Goal: Task Accomplishment & Management: Manage account settings

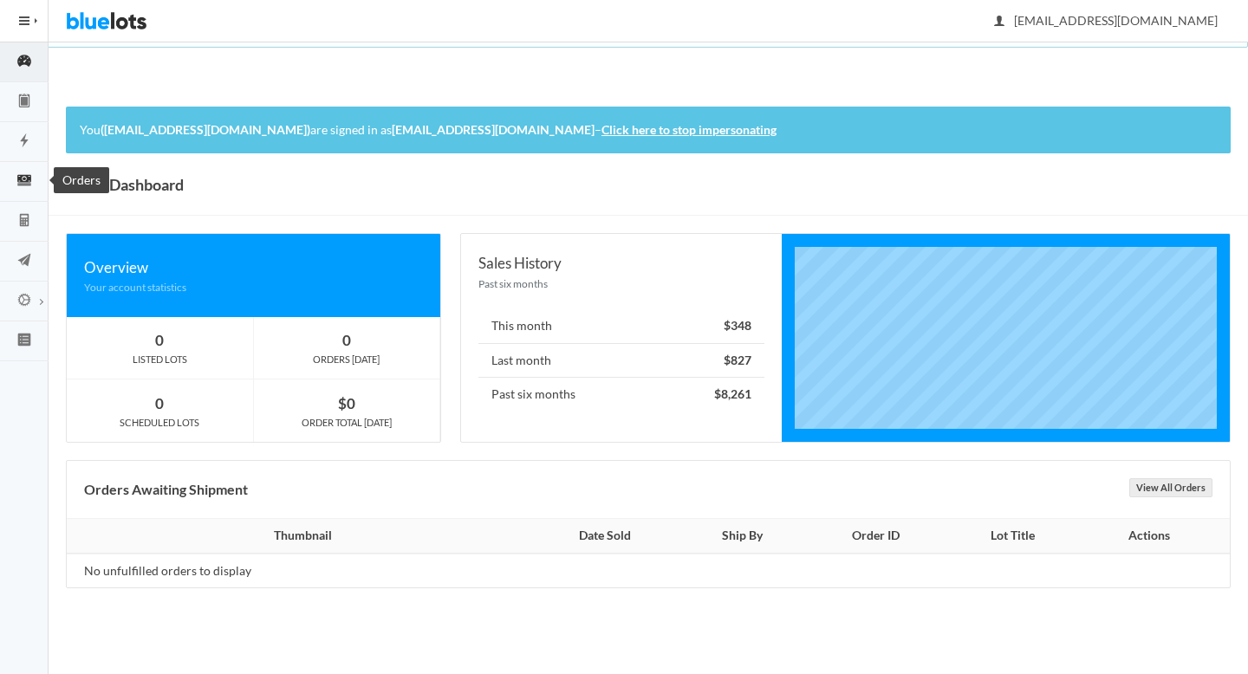
click at [27, 186] on icon "cash" at bounding box center [24, 181] width 49 height 16
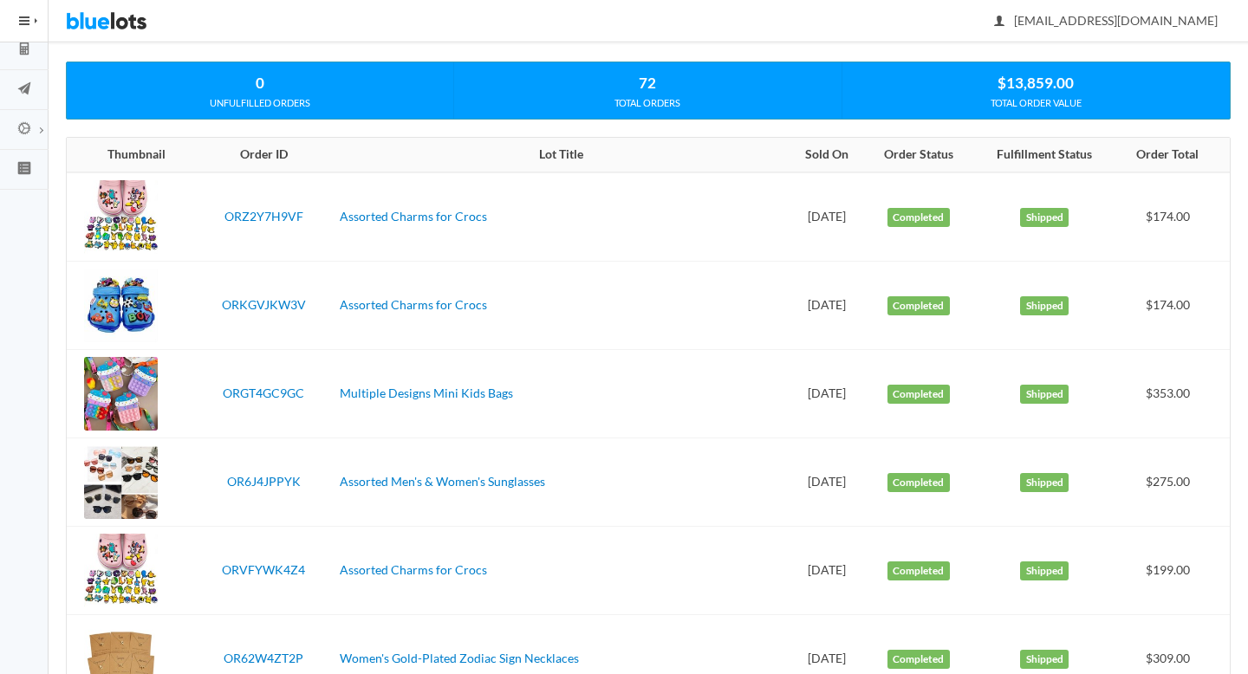
scroll to position [185, 0]
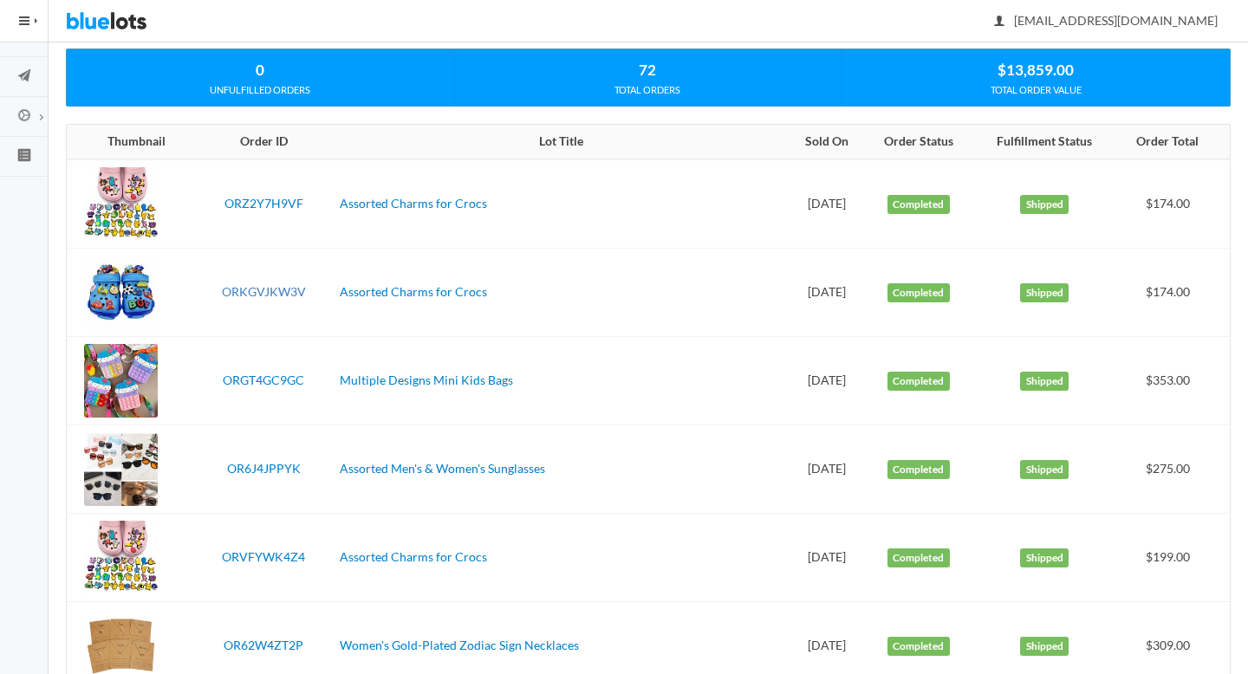
click at [251, 296] on link "ORKGVJKW3V" at bounding box center [264, 291] width 84 height 15
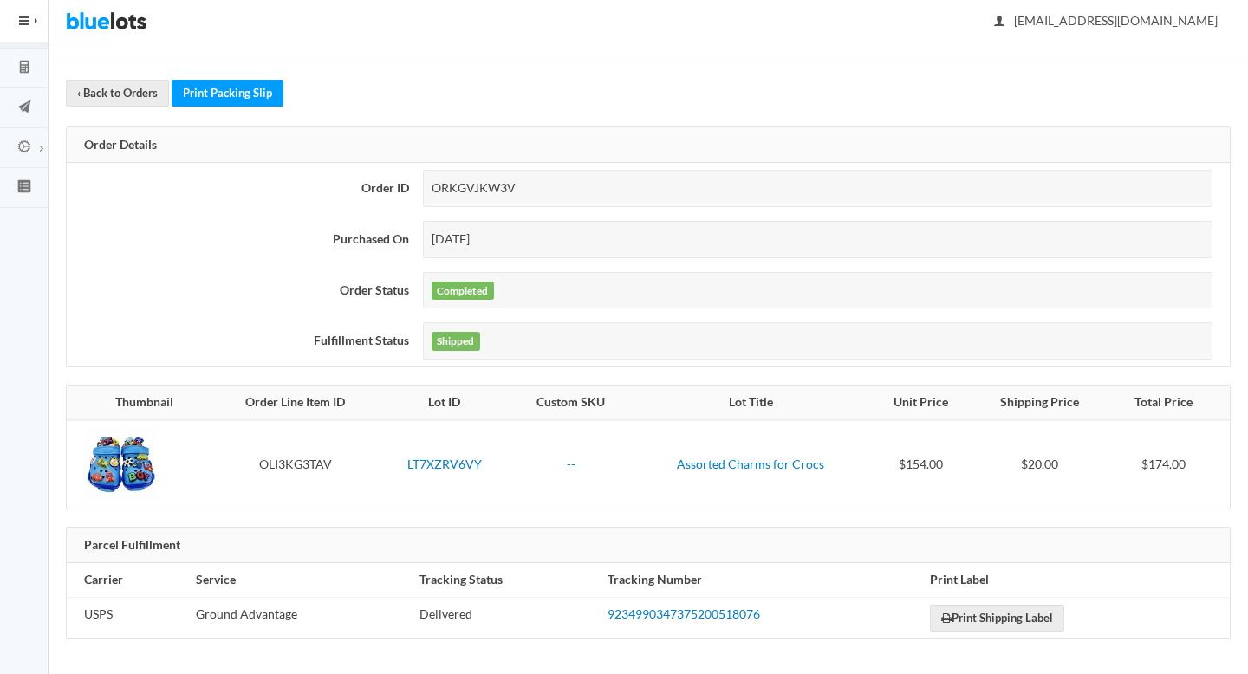
scroll to position [153, 0]
click at [682, 612] on link "9234990347375200518076" at bounding box center [684, 614] width 153 height 15
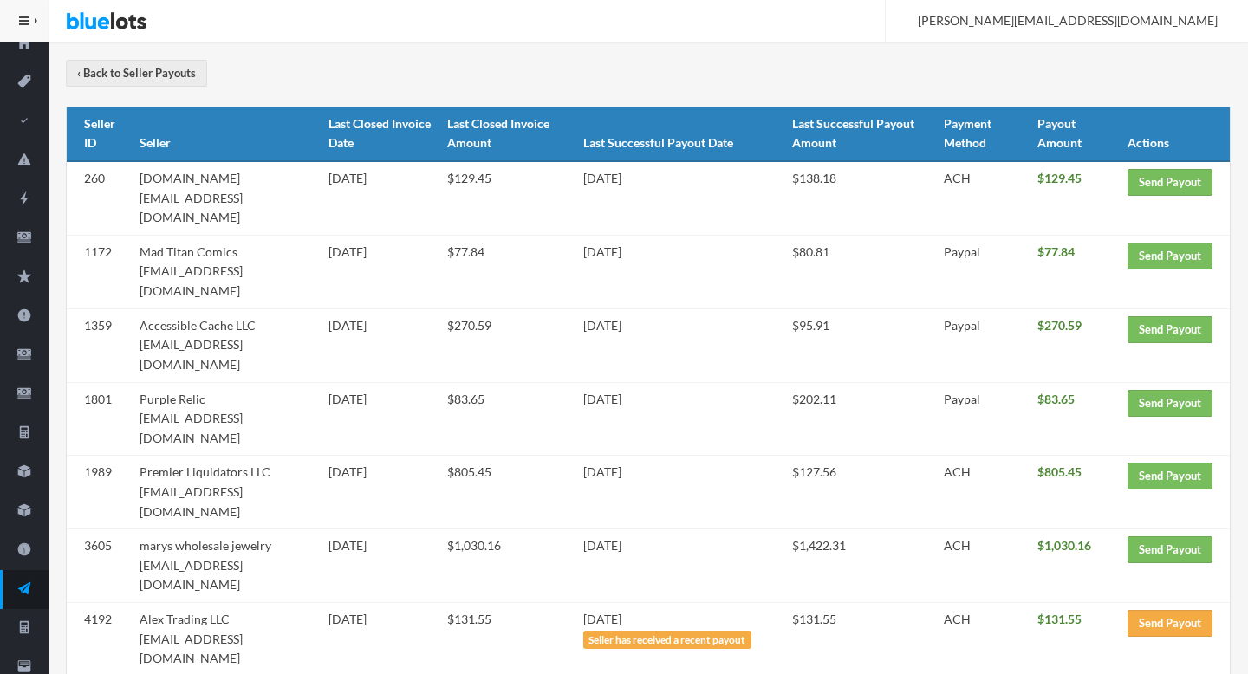
scroll to position [224, 0]
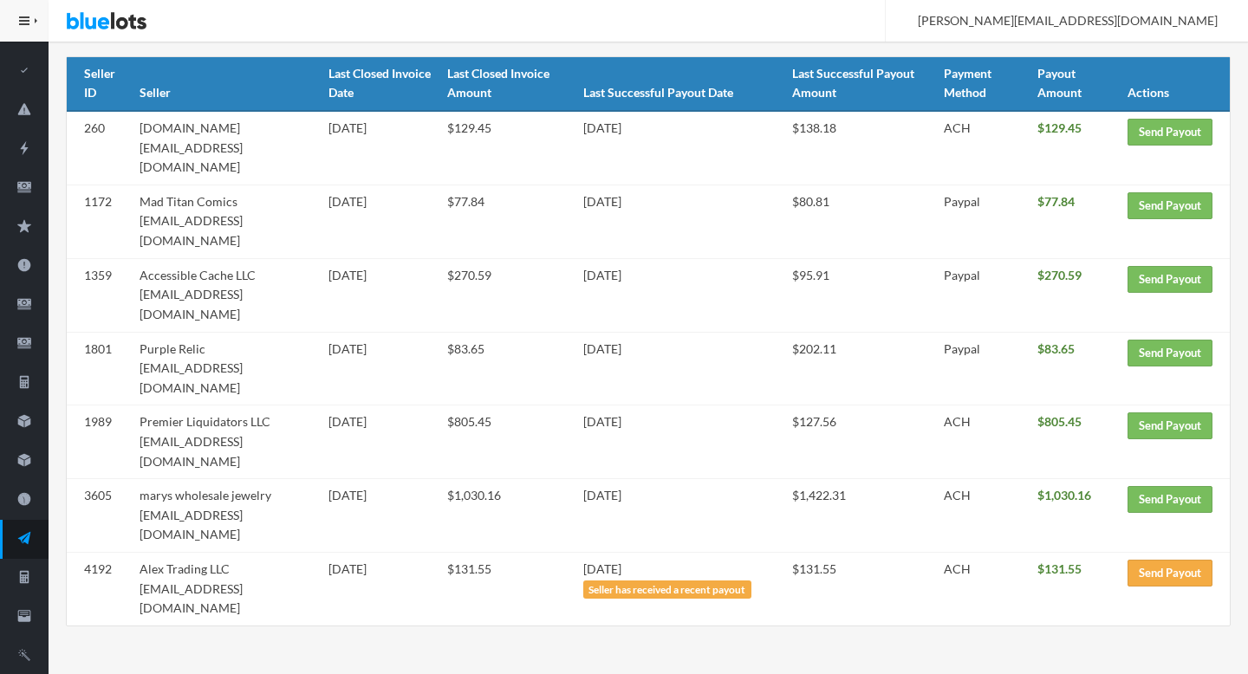
click at [154, 479] on td "marys wholesale jewelry marygemsjewelry@yahoo.com" at bounding box center [227, 516] width 189 height 74
drag, startPoint x: 154, startPoint y: 419, endPoint x: 286, endPoint y: 419, distance: 131.8
click at [286, 479] on td "marys wholesale jewelry marygemsjewelry@yahoo.com" at bounding box center [227, 516] width 189 height 74
copy td "marygemsjewelry@yahoo.com"
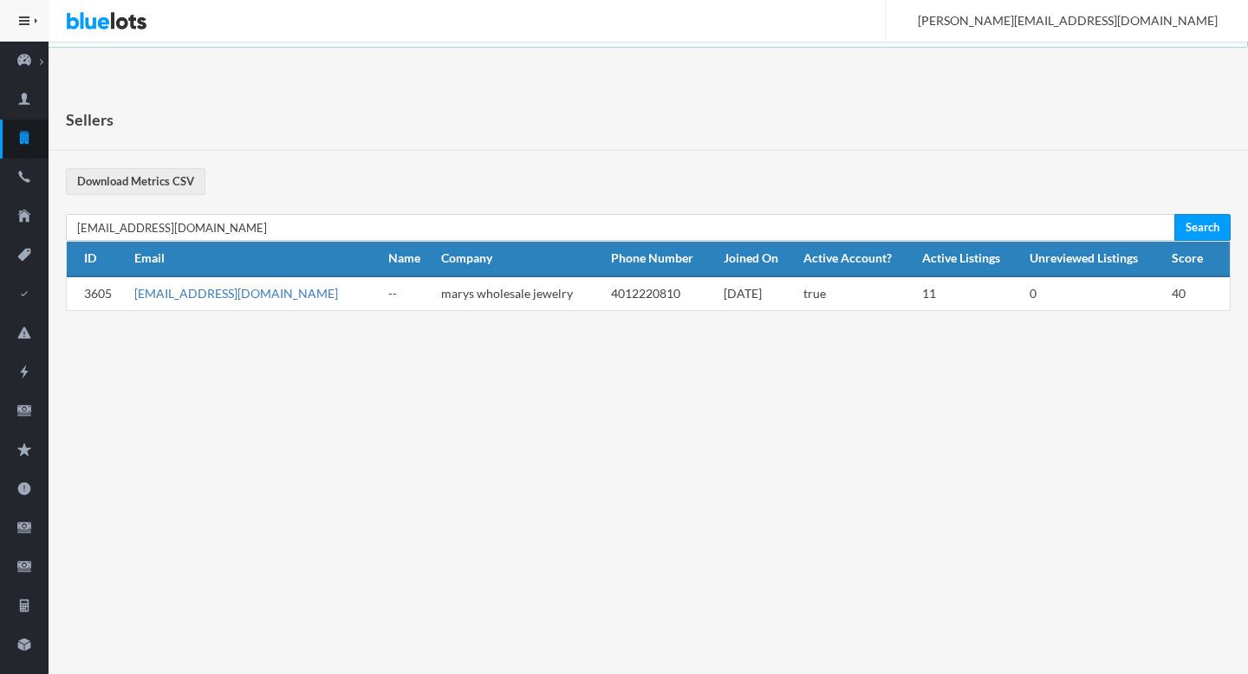
click at [188, 296] on link "[EMAIL_ADDRESS][DOMAIN_NAME]" at bounding box center [236, 293] width 204 height 15
click at [14, 411] on icon "cash" at bounding box center [24, 411] width 49 height 16
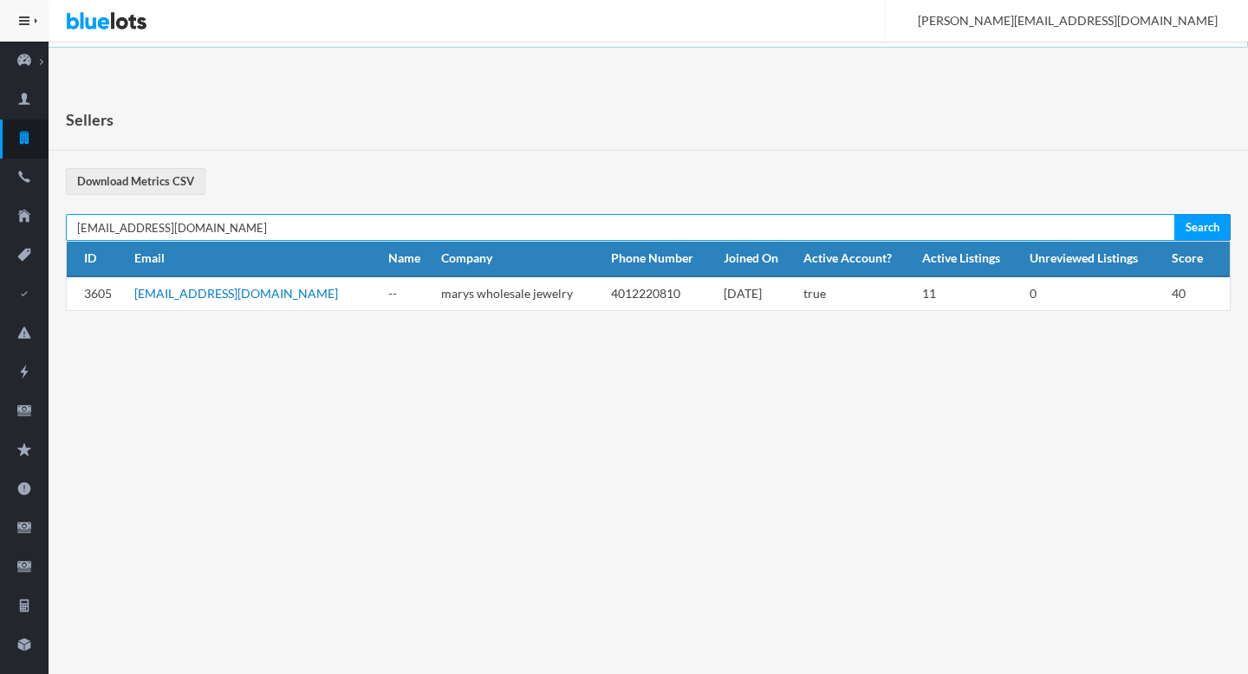
click at [491, 218] on input "[EMAIL_ADDRESS][DOMAIN_NAME]" at bounding box center [621, 227] width 1110 height 27
paste input "premier.liquidators"
type input "[EMAIL_ADDRESS][DOMAIN_NAME]"
click at [1175, 214] on input "Search" at bounding box center [1203, 227] width 56 height 27
